Goal: Task Accomplishment & Management: Manage account settings

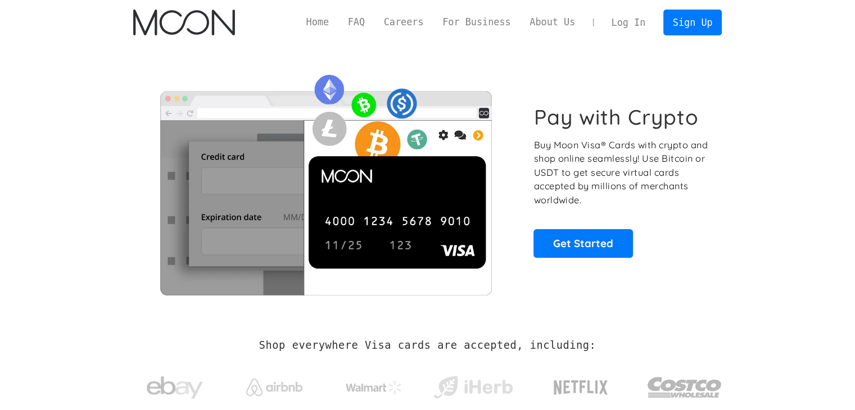
click at [717, 50] on div "Pay with Crypto Buy Moon Visa® Cards with crypto and shop online seamlessly! Us…" at bounding box center [427, 181] width 589 height 273
click at [627, 20] on link "Log In" at bounding box center [628, 22] width 53 height 25
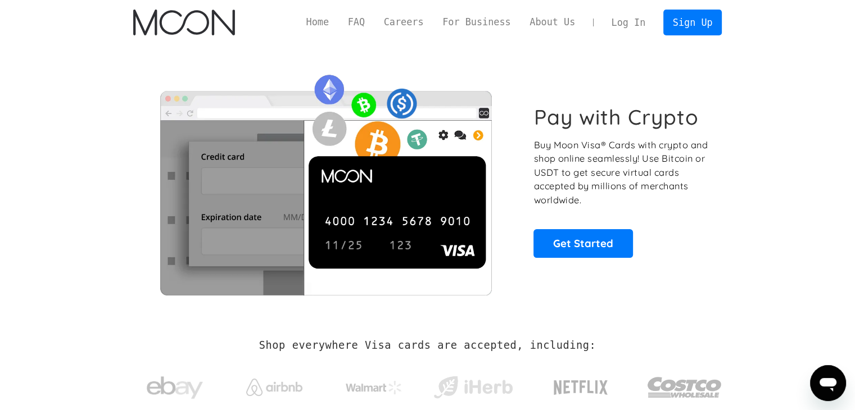
click at [632, 24] on link "Log In" at bounding box center [628, 22] width 53 height 25
